Goal: Task Accomplishment & Management: Manage account settings

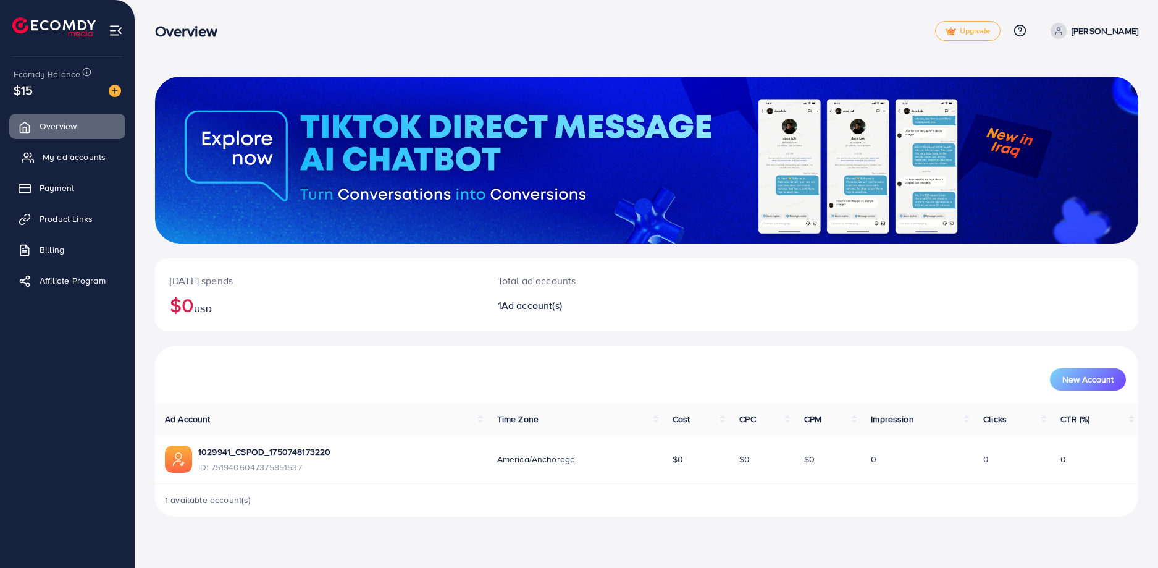
click at [77, 157] on span "My ad accounts" at bounding box center [74, 157] width 63 height 12
